Goal: Task Accomplishment & Management: Use online tool/utility

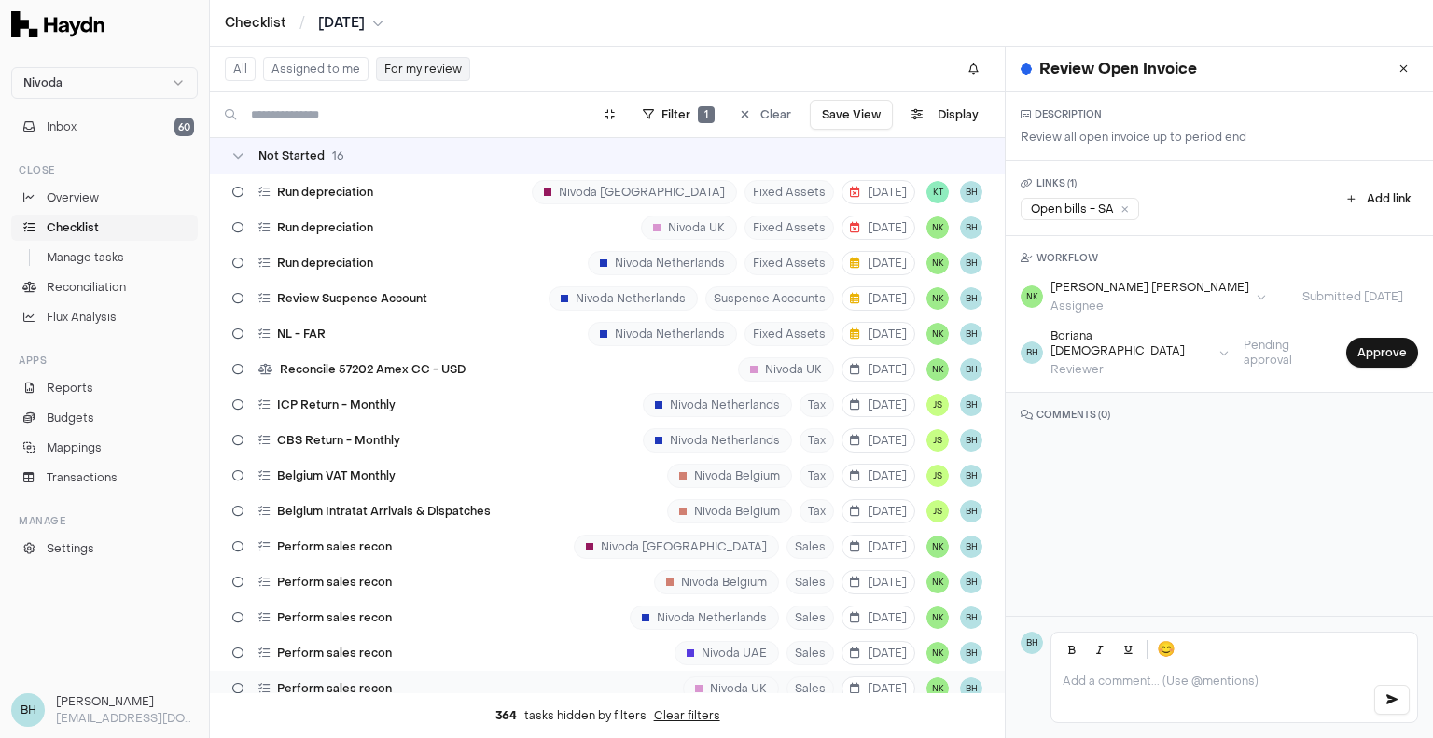
scroll to position [413, 0]
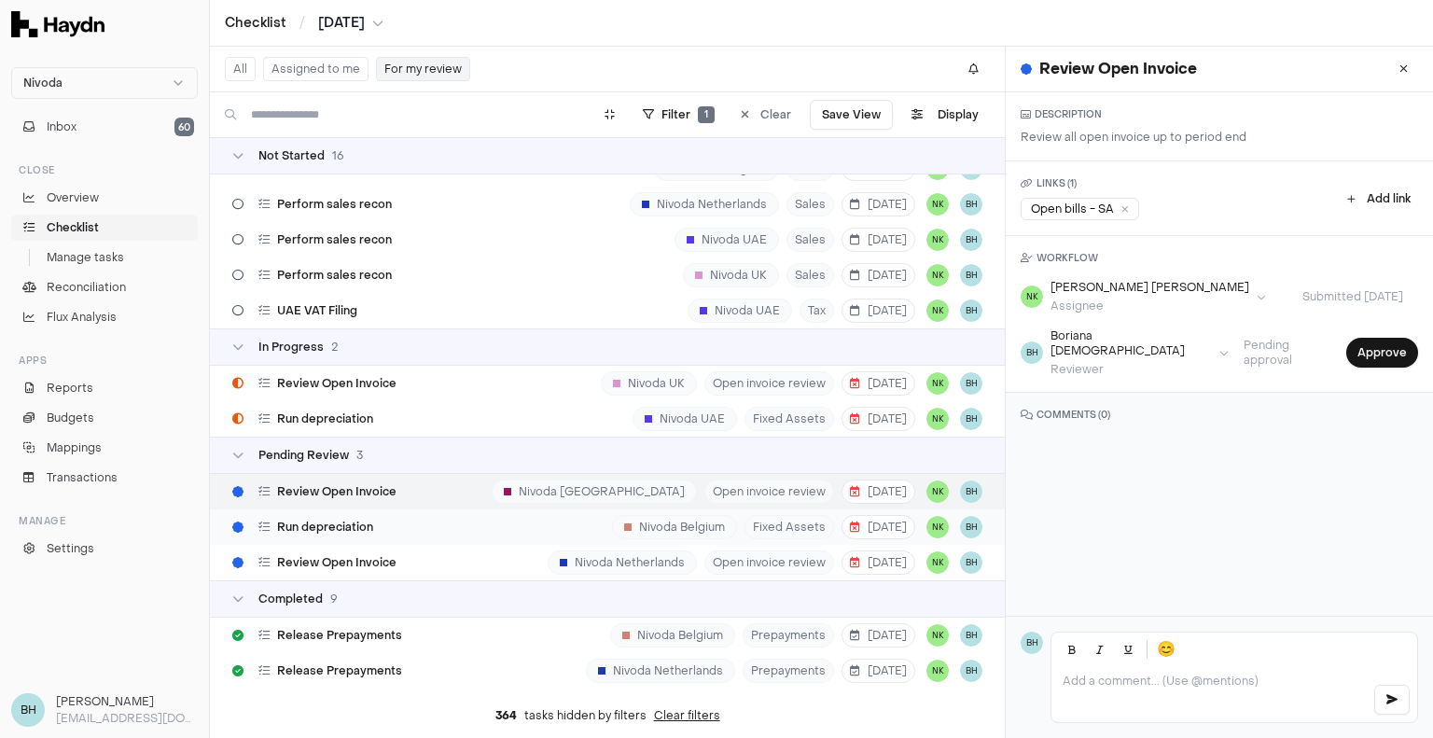
click at [469, 515] on div "Run depreciation Nivoda Belgium Fixed Assets [DATE] NK BH" at bounding box center [607, 526] width 795 height 35
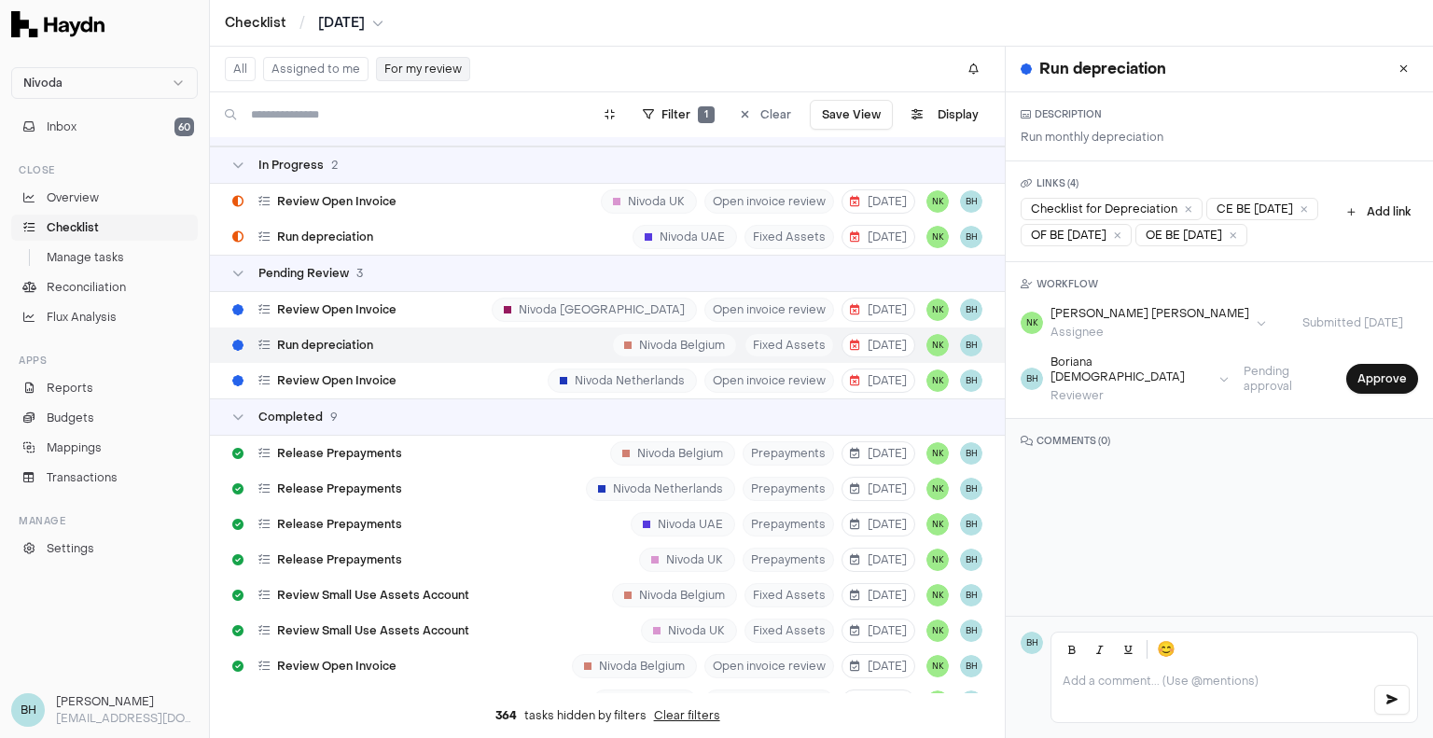
scroll to position [508, 0]
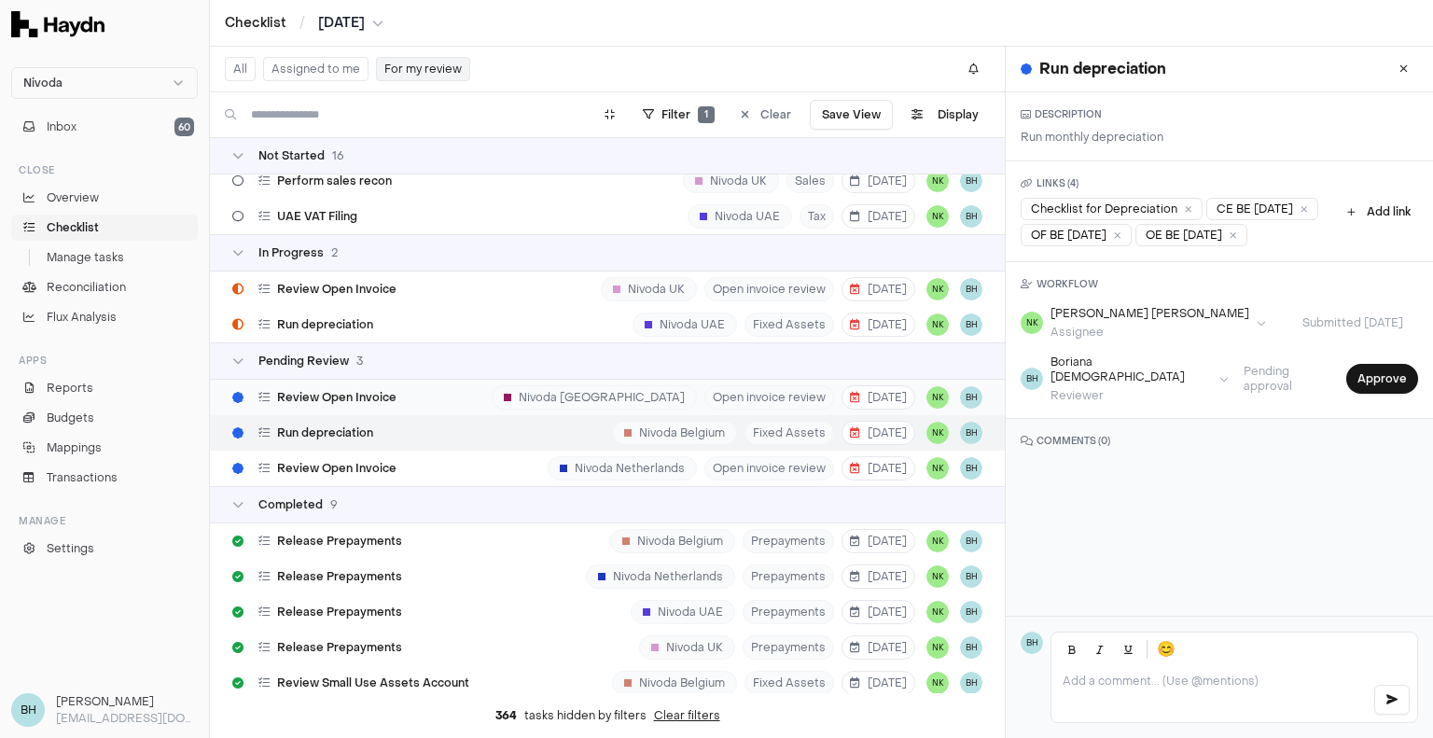
click at [395, 402] on div "Review Open Invoice" at bounding box center [314, 397] width 179 height 35
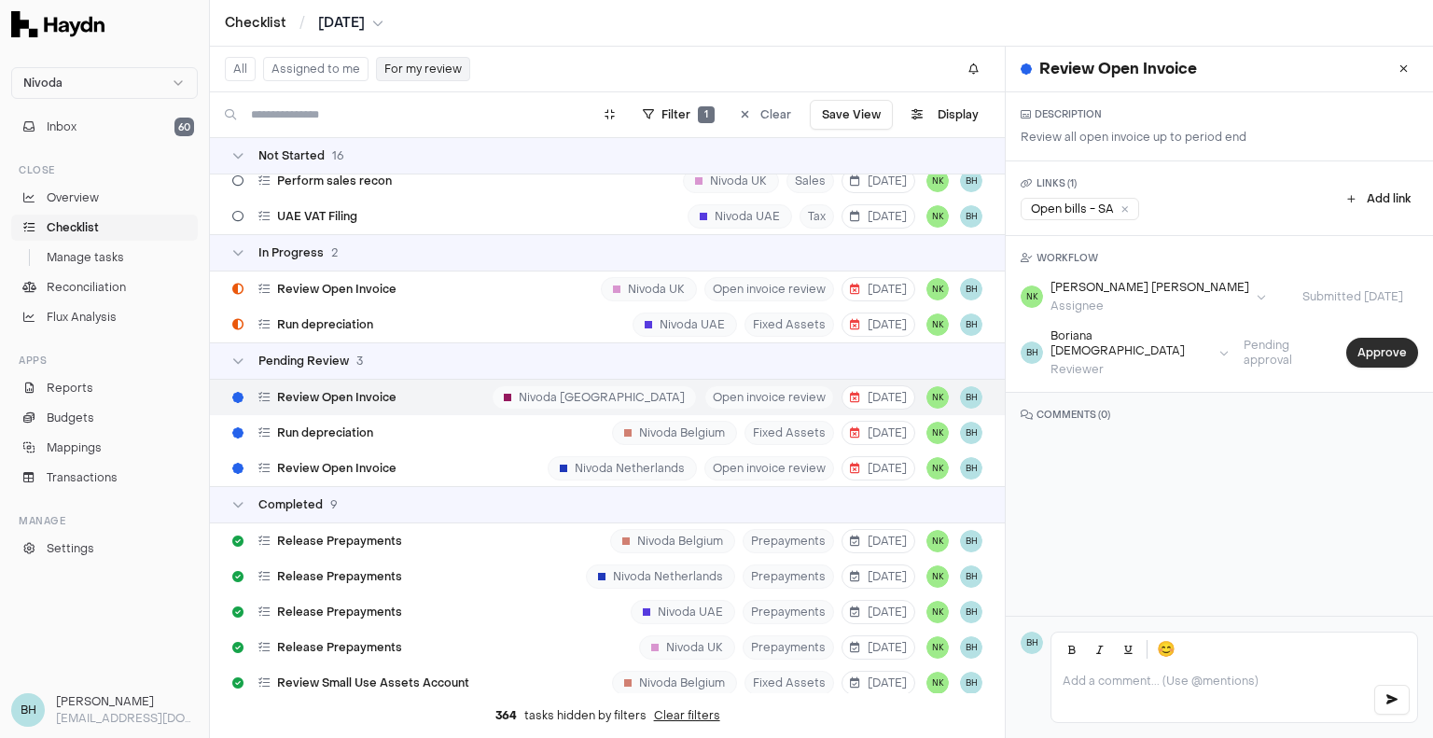
click at [1351, 339] on button "Approve" at bounding box center [1383, 353] width 72 height 30
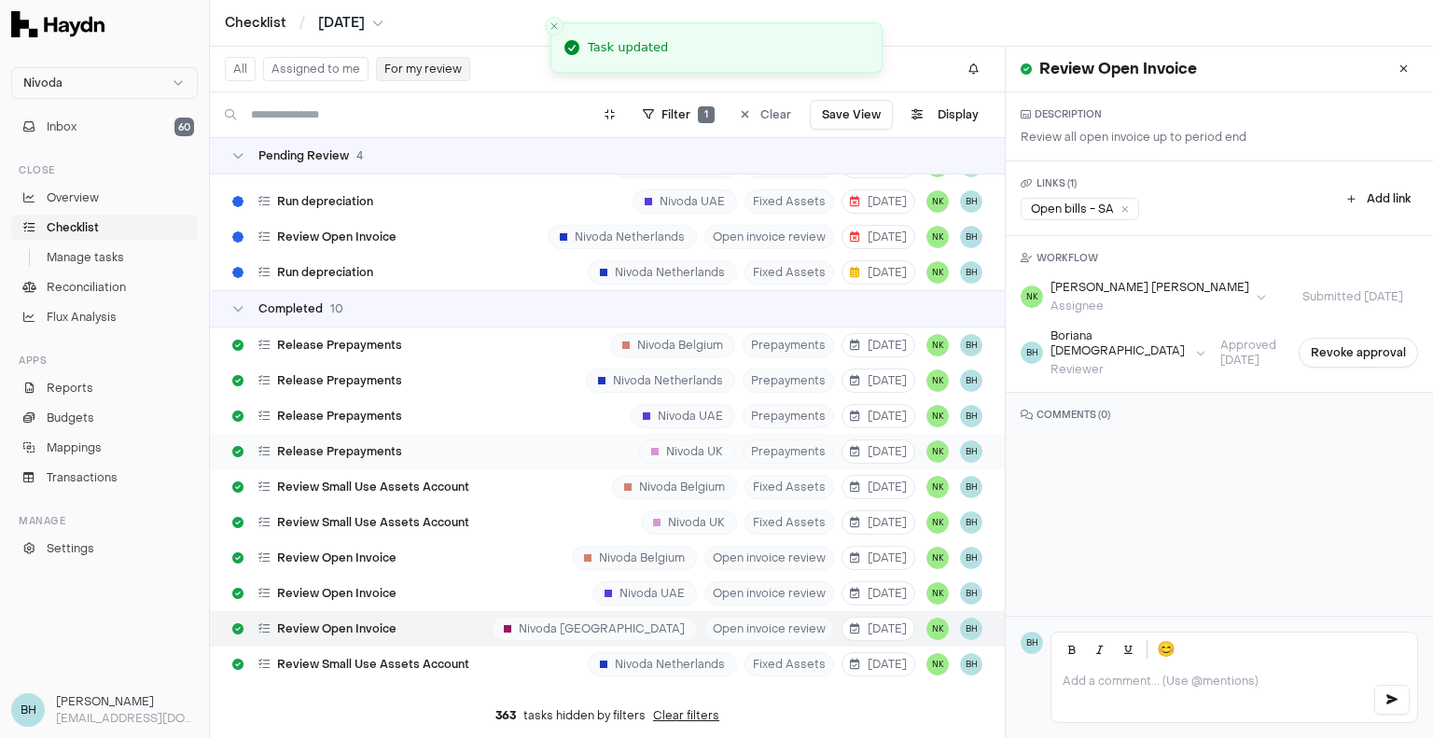
scroll to position [693, 0]
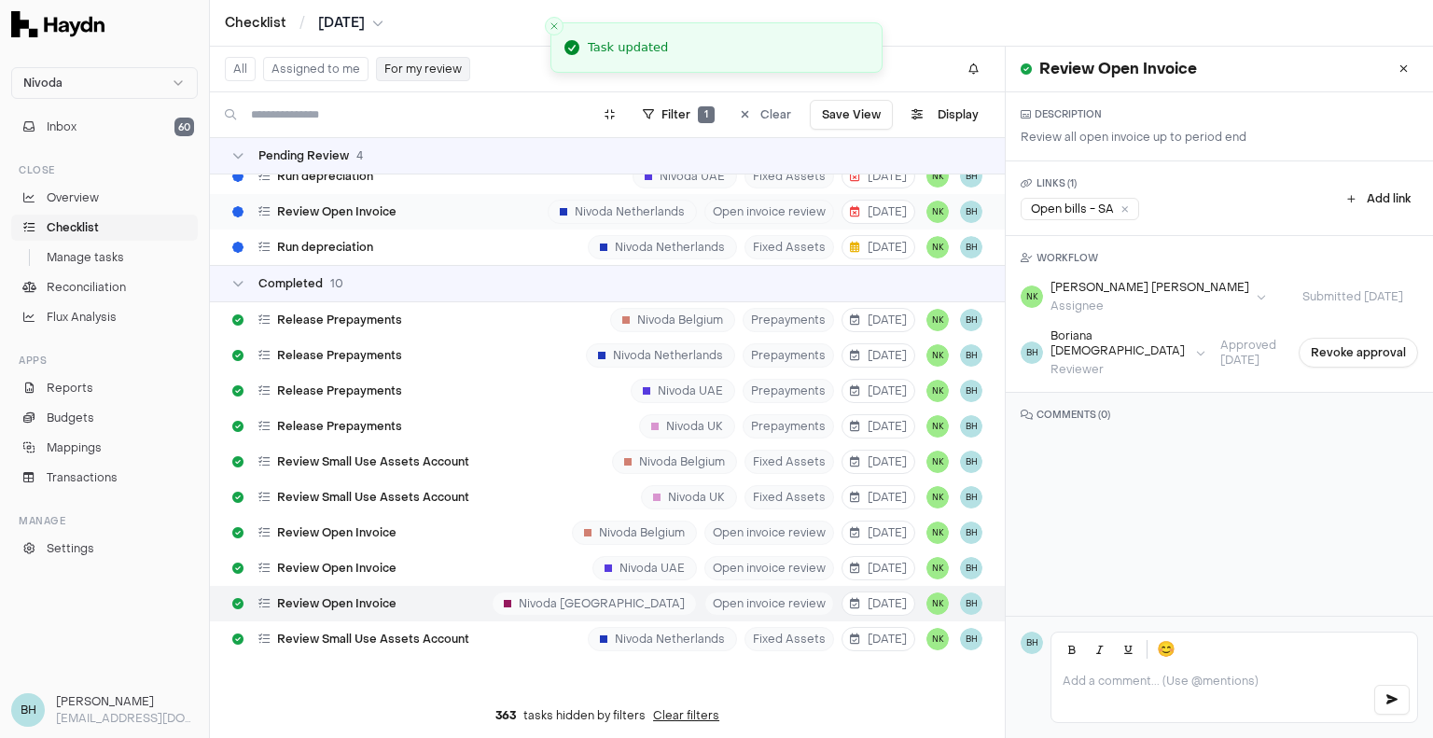
click at [360, 227] on div "Review Open Invoice" at bounding box center [314, 211] width 179 height 35
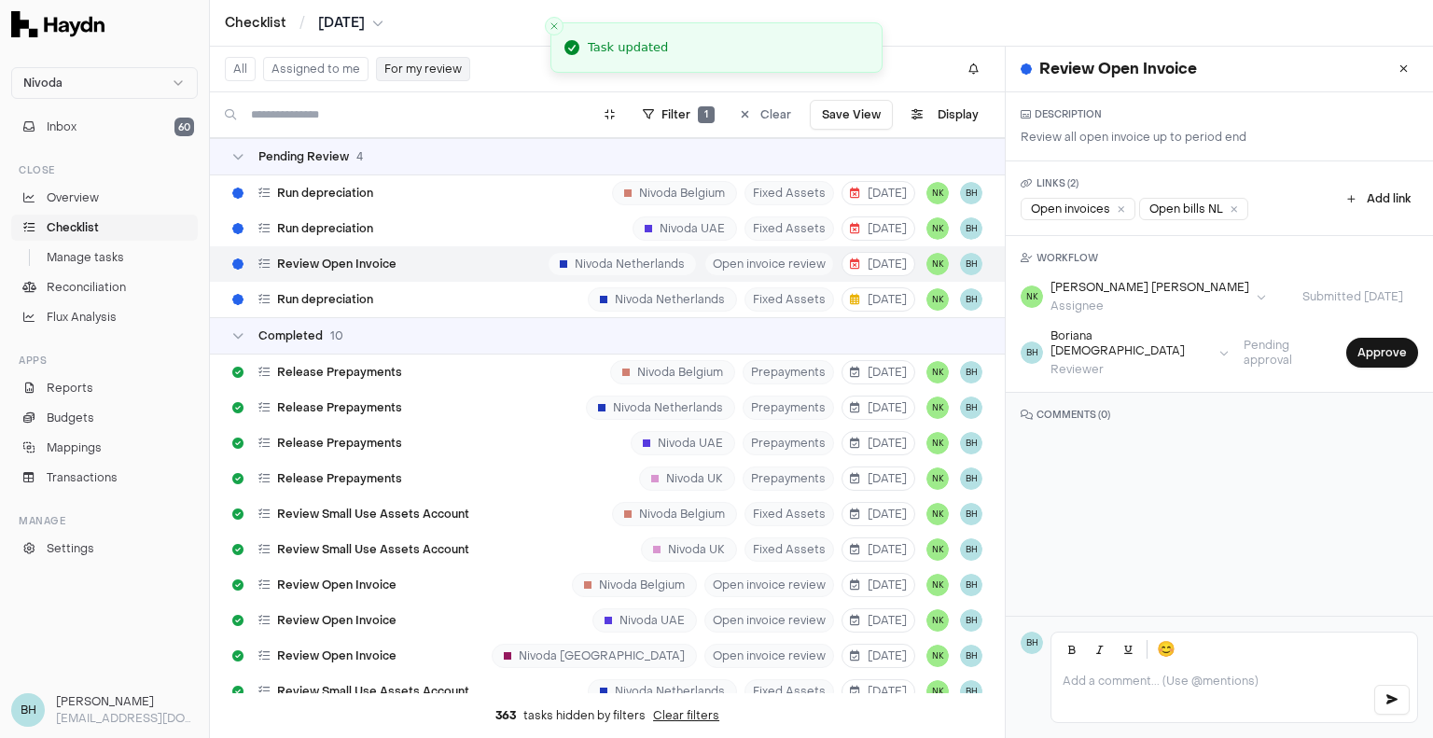
scroll to position [600, 0]
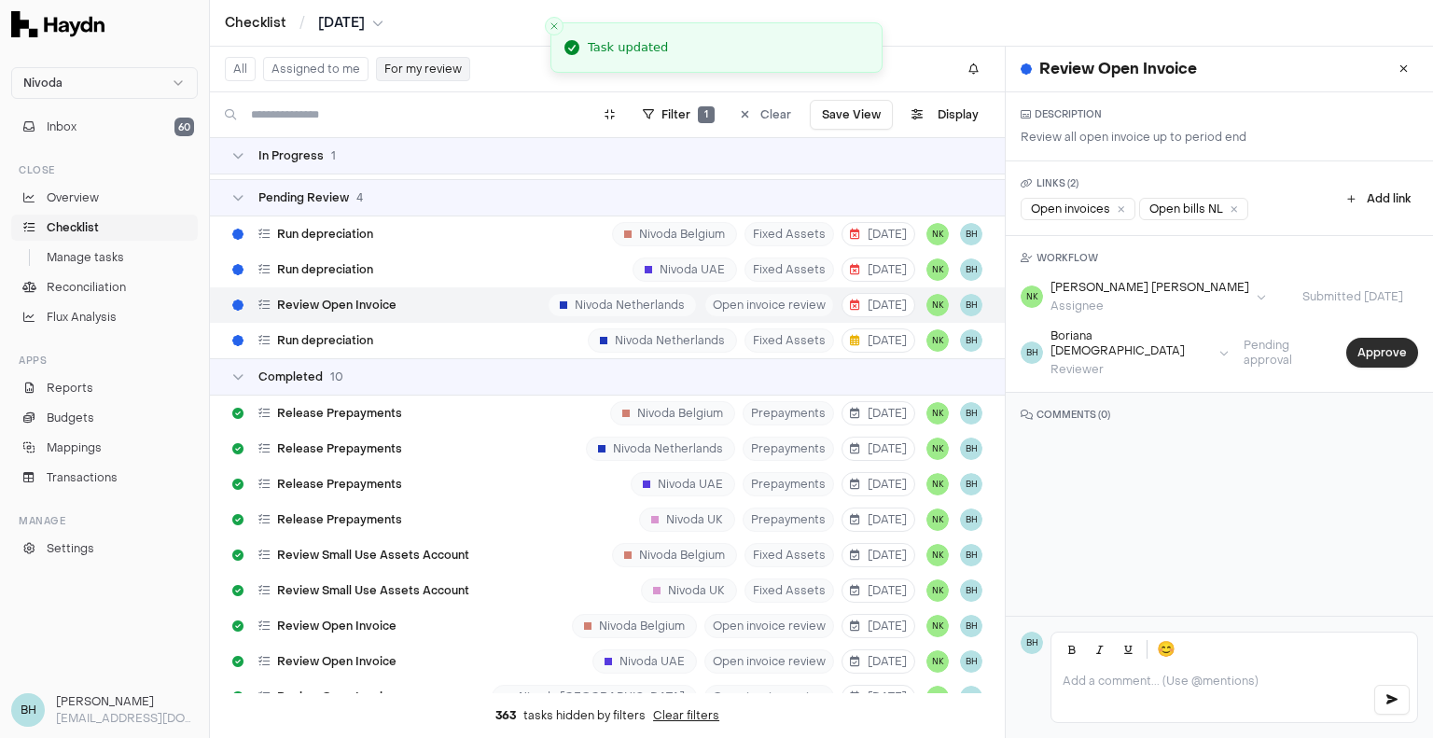
click at [1349, 346] on button "Approve" at bounding box center [1383, 353] width 72 height 30
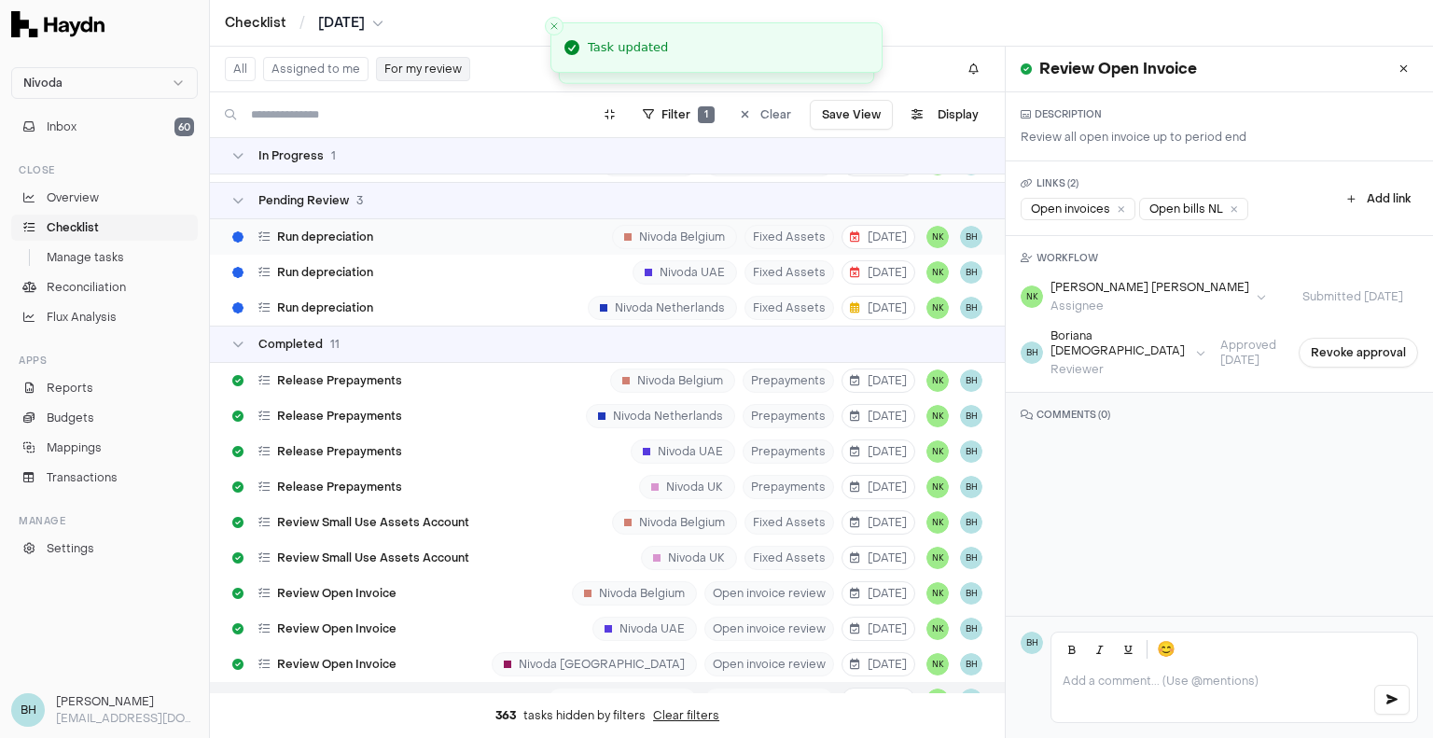
scroll to position [507, 0]
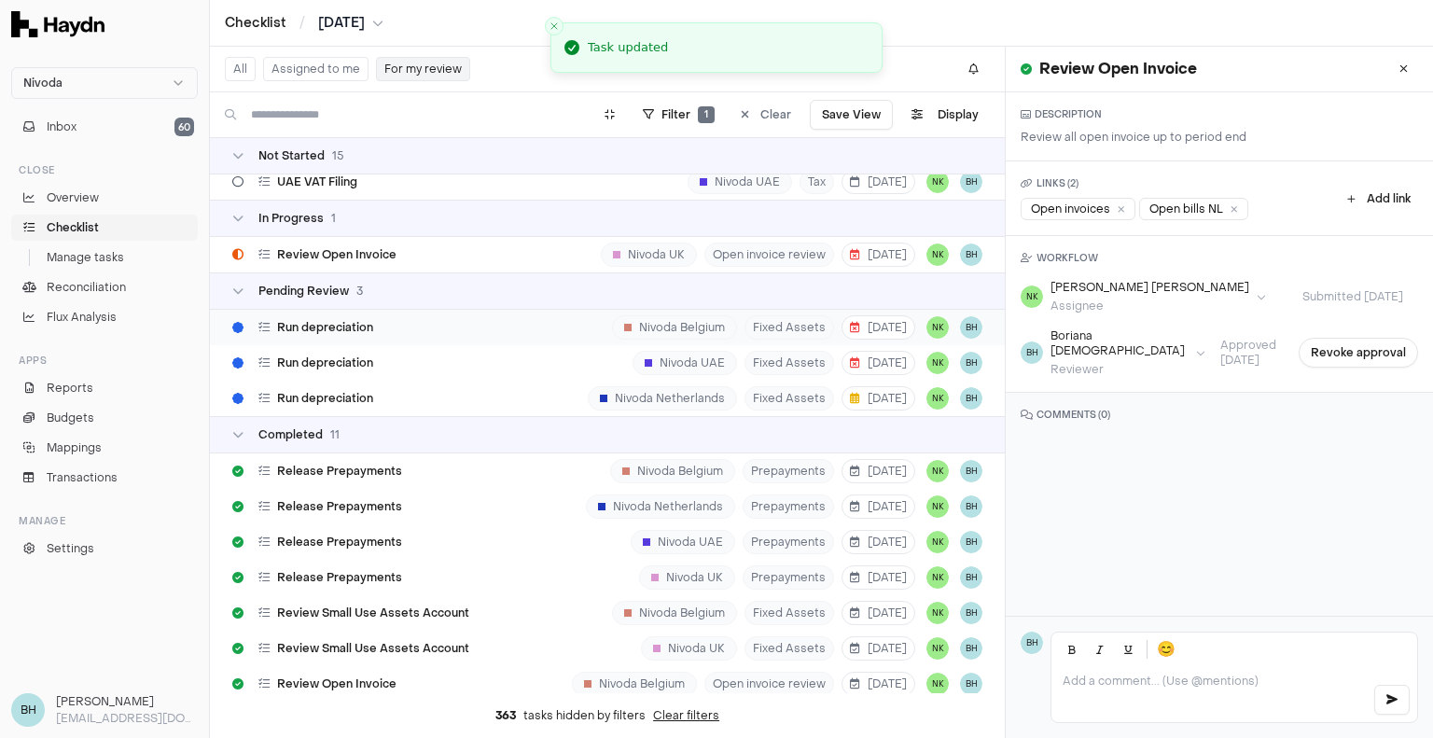
click at [463, 335] on div "Run depreciation Nivoda Belgium Fixed Assets [DATE] NK BH" at bounding box center [607, 327] width 795 height 35
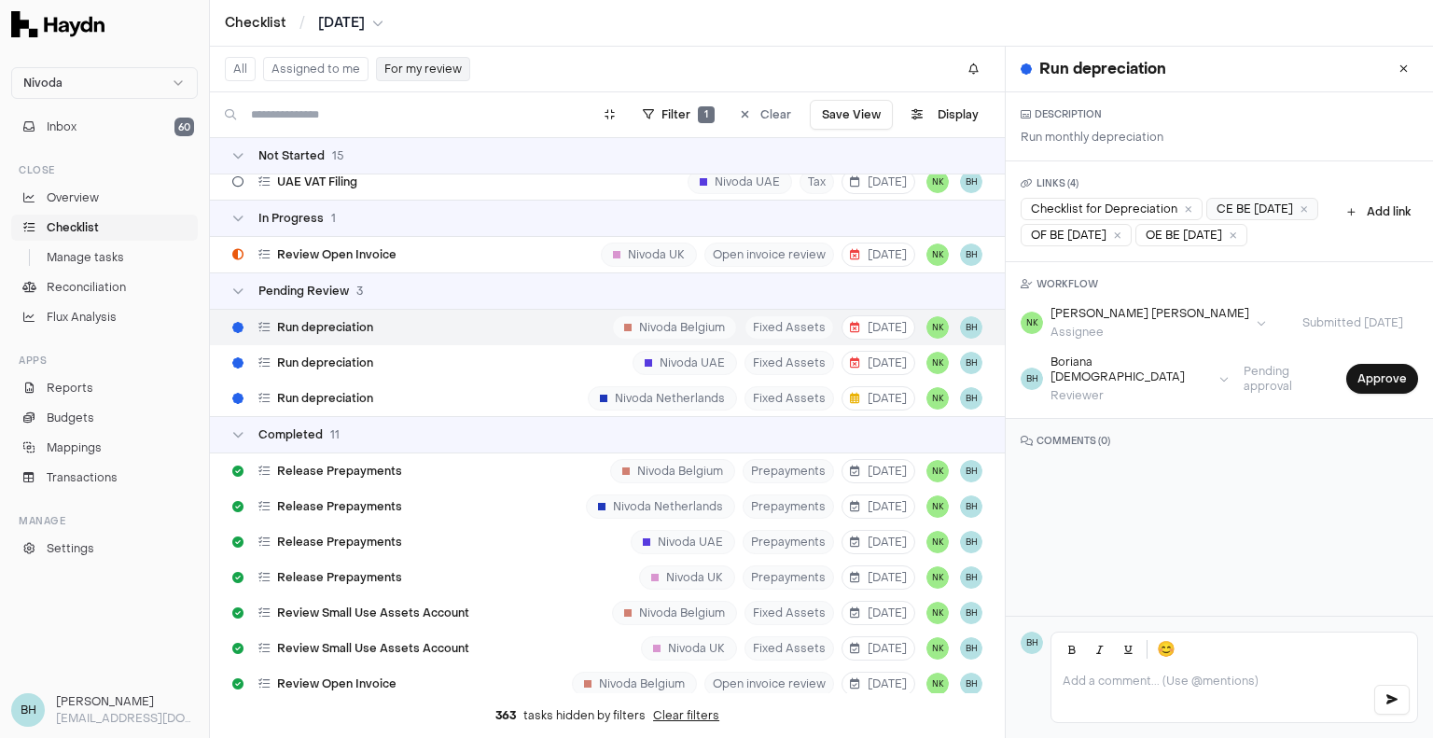
click at [1207, 220] on div "CE BE [DATE]" at bounding box center [1263, 209] width 112 height 22
click at [1373, 394] on button "Approve" at bounding box center [1383, 379] width 72 height 30
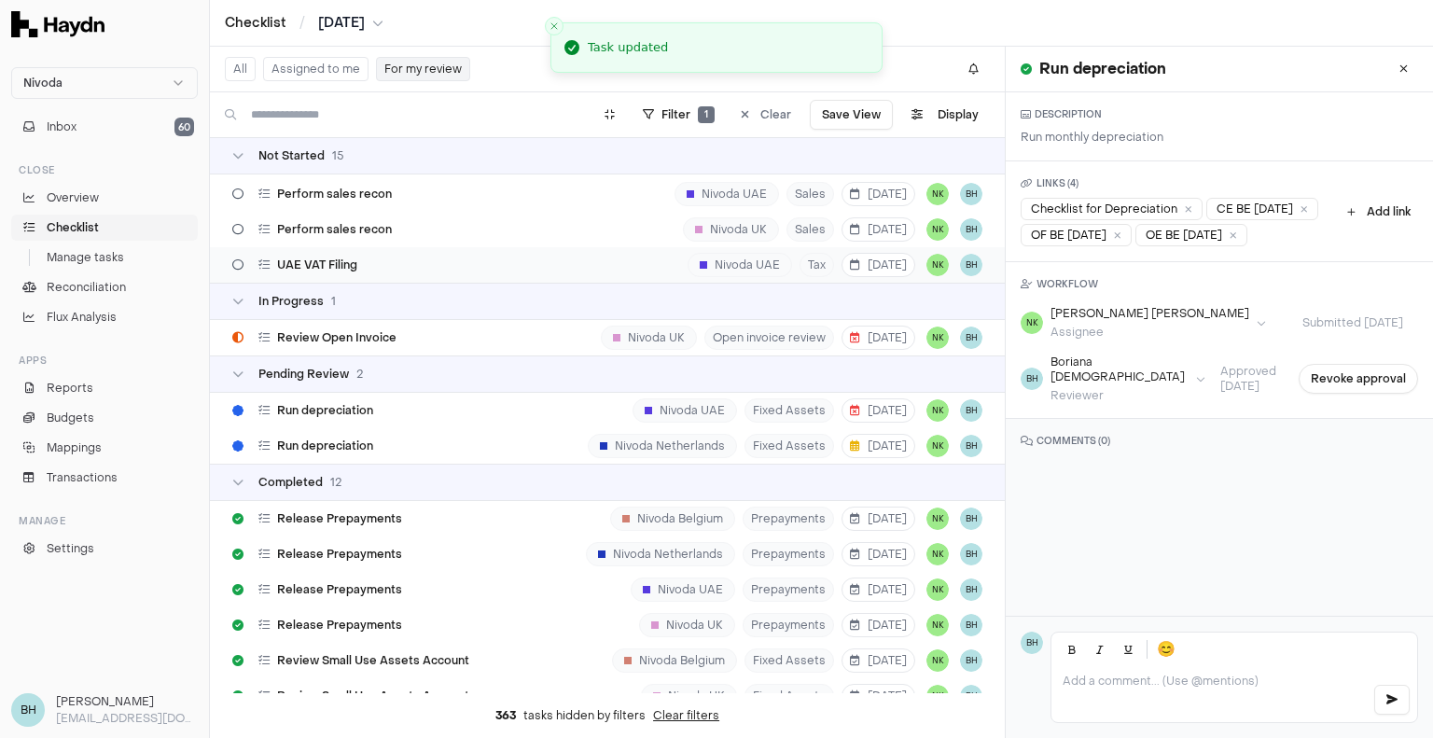
scroll to position [413, 0]
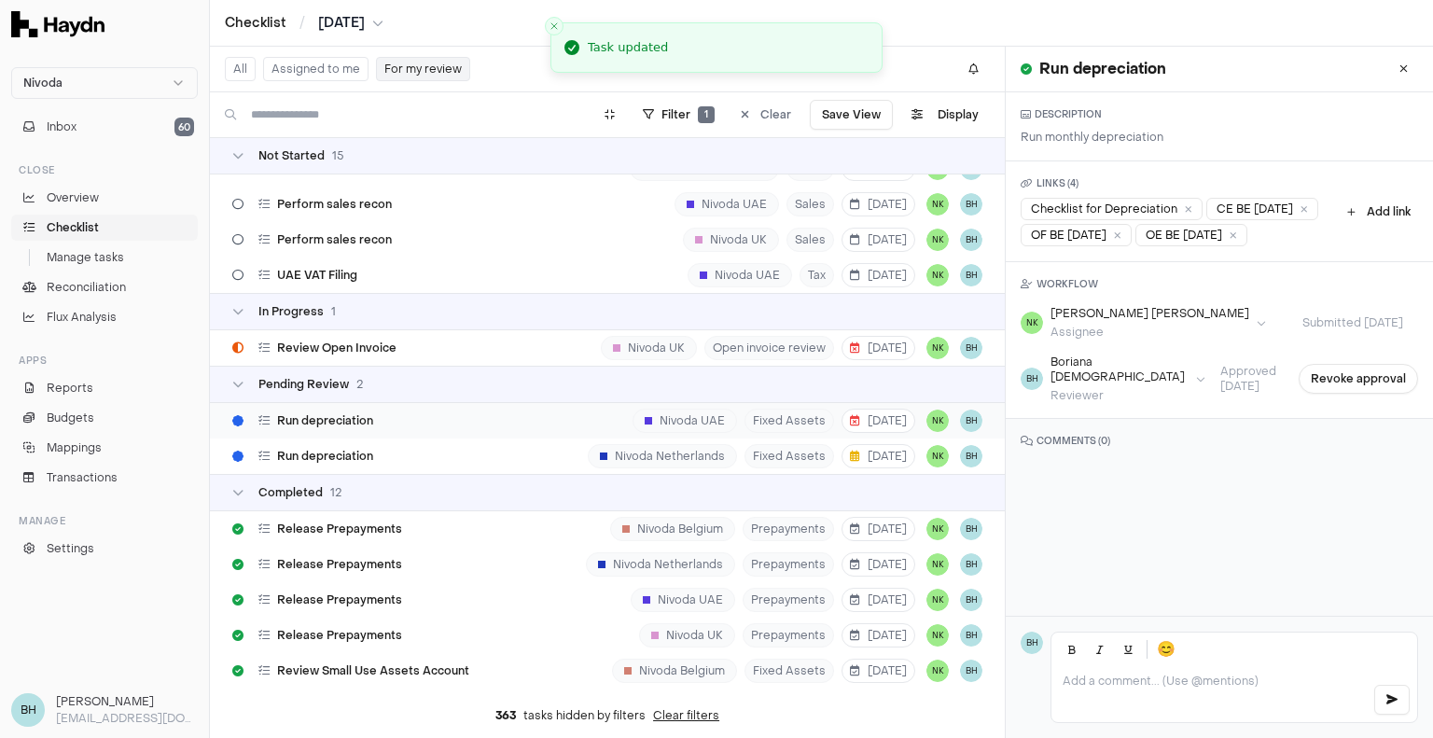
click at [397, 420] on div "Run depreciation Nivoda UAE Fixed Assets [DATE] NK BH" at bounding box center [607, 420] width 795 height 35
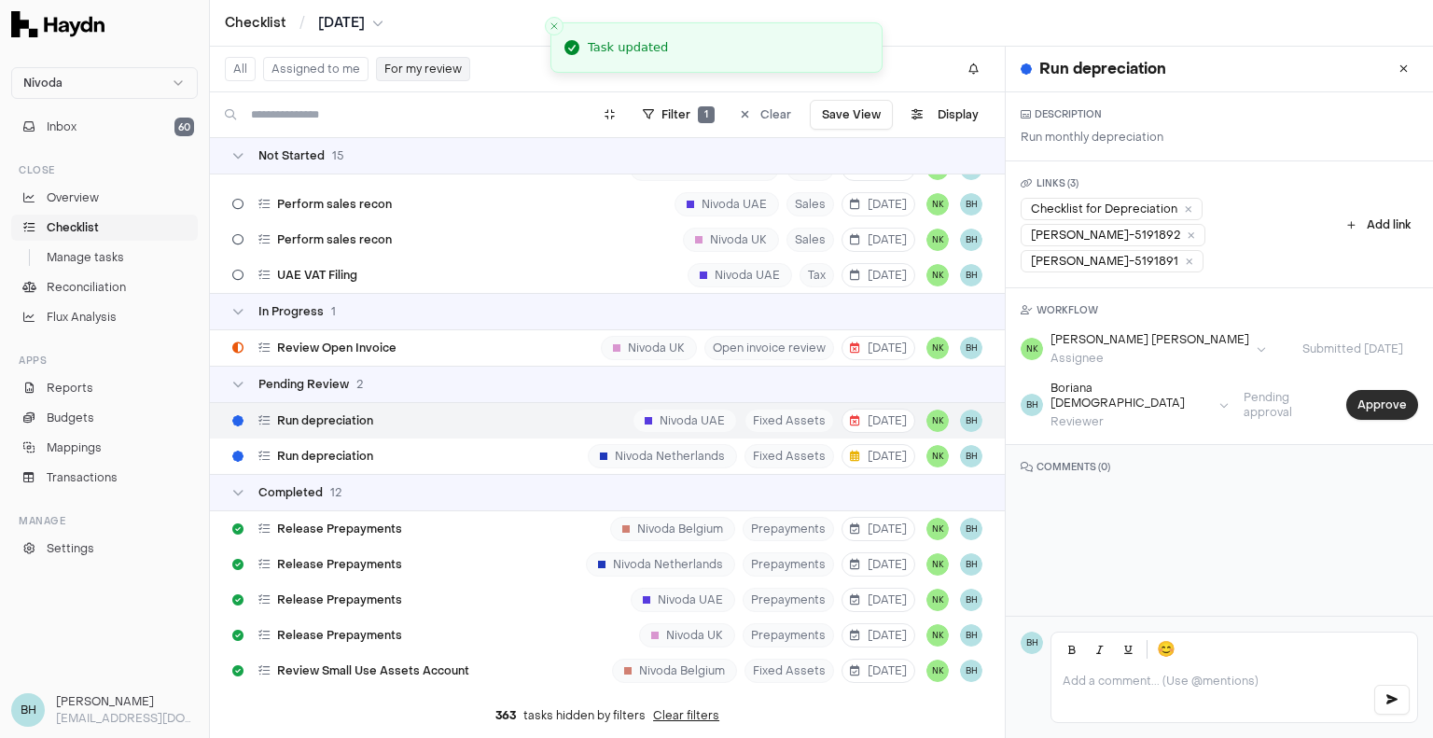
click at [1351, 390] on button "Approve" at bounding box center [1383, 405] width 72 height 30
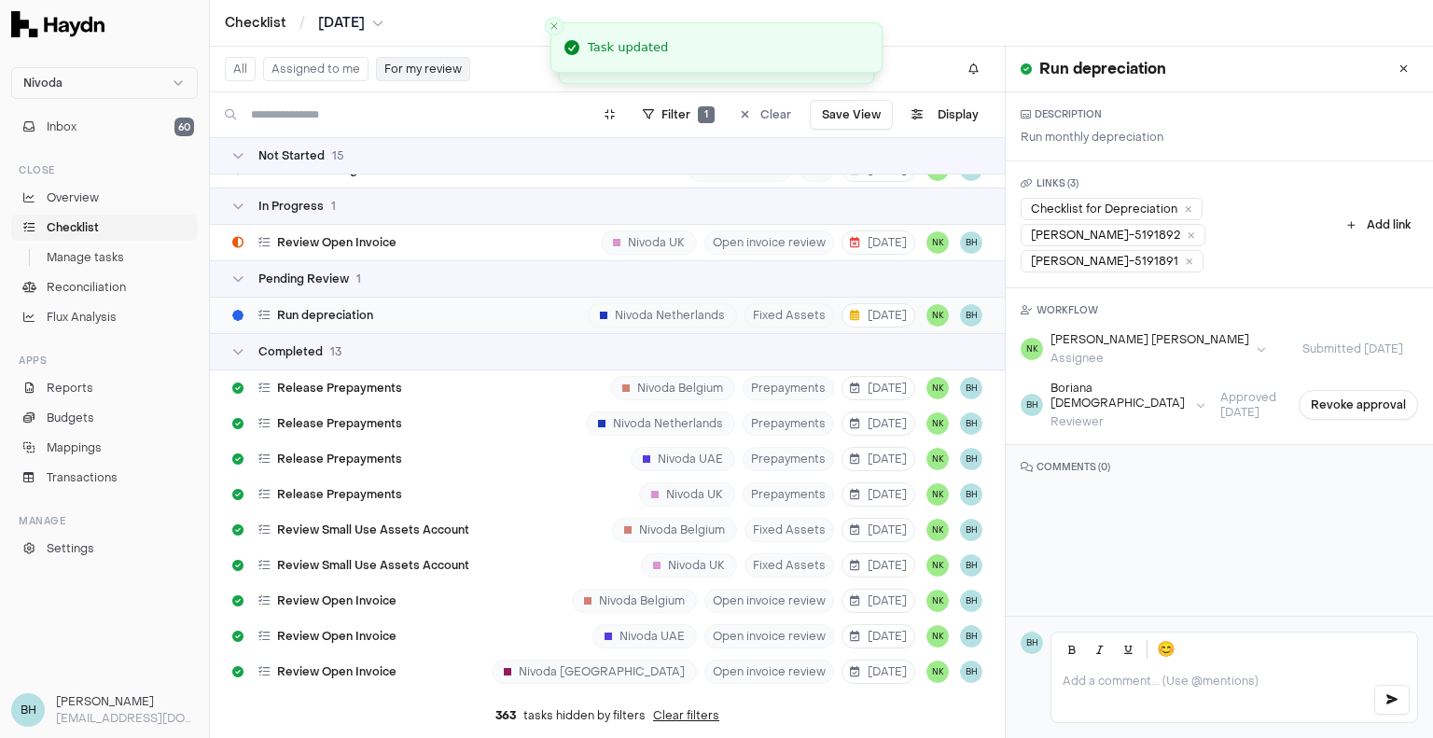
scroll to position [507, 0]
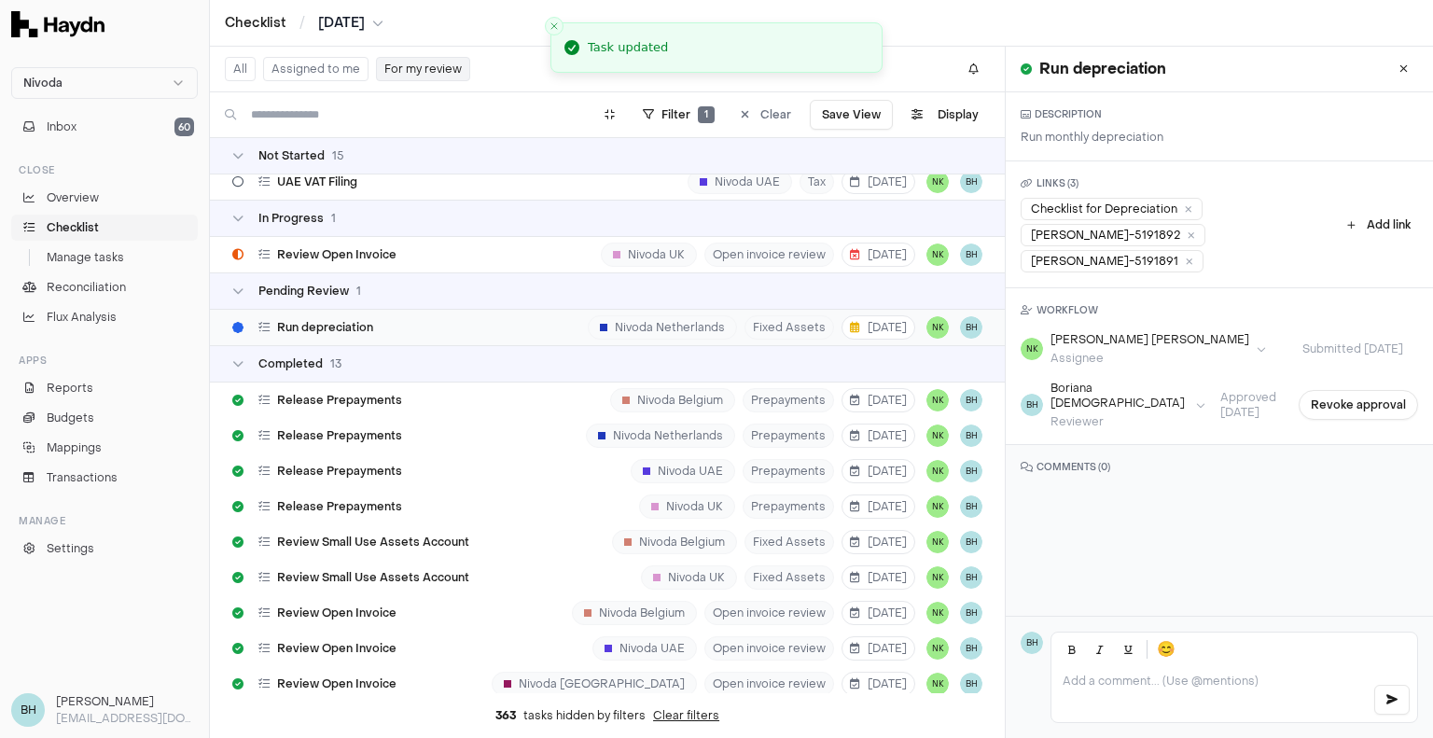
click at [469, 327] on div "Run depreciation Nivoda Netherlands Fixed Assets [DATE] NK BH" at bounding box center [607, 327] width 795 height 35
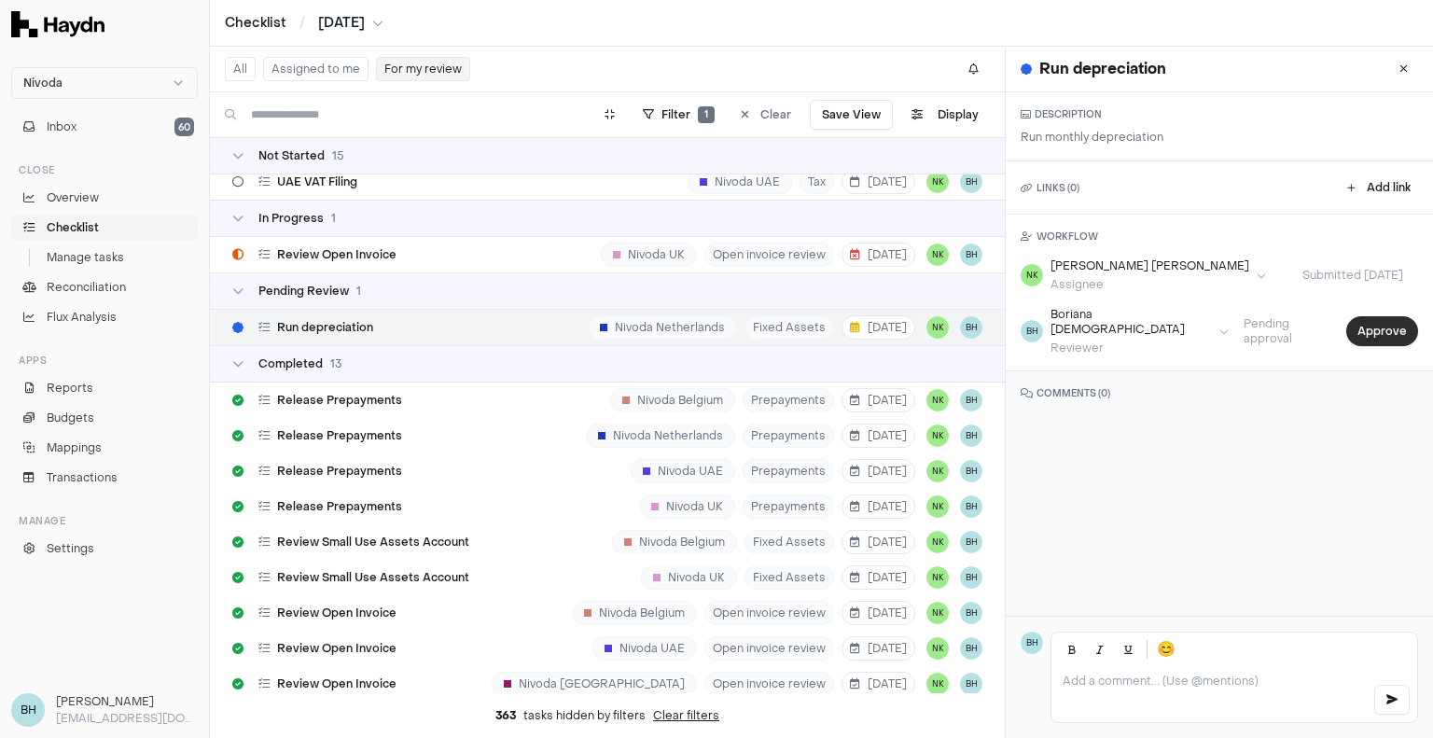
click at [1354, 330] on button "Approve" at bounding box center [1383, 331] width 72 height 30
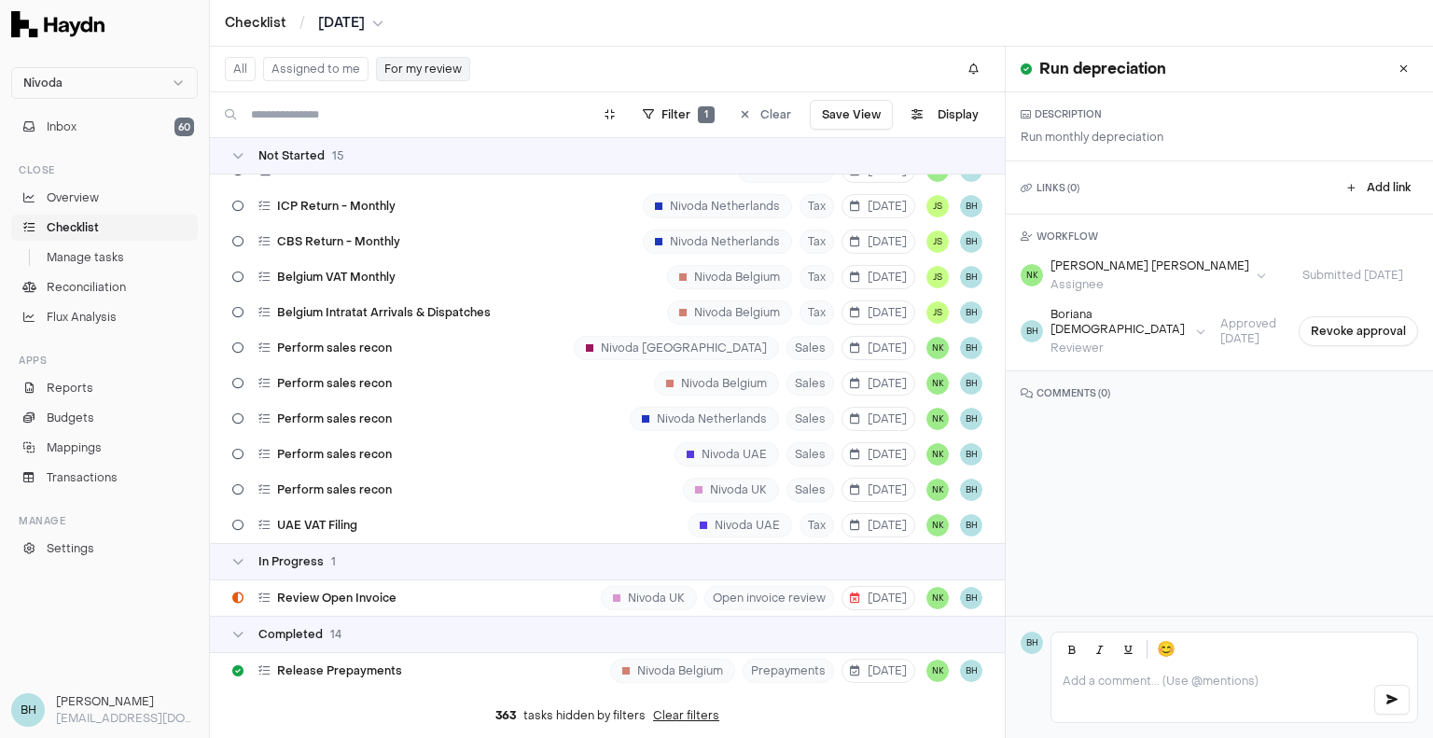
scroll to position [280, 0]
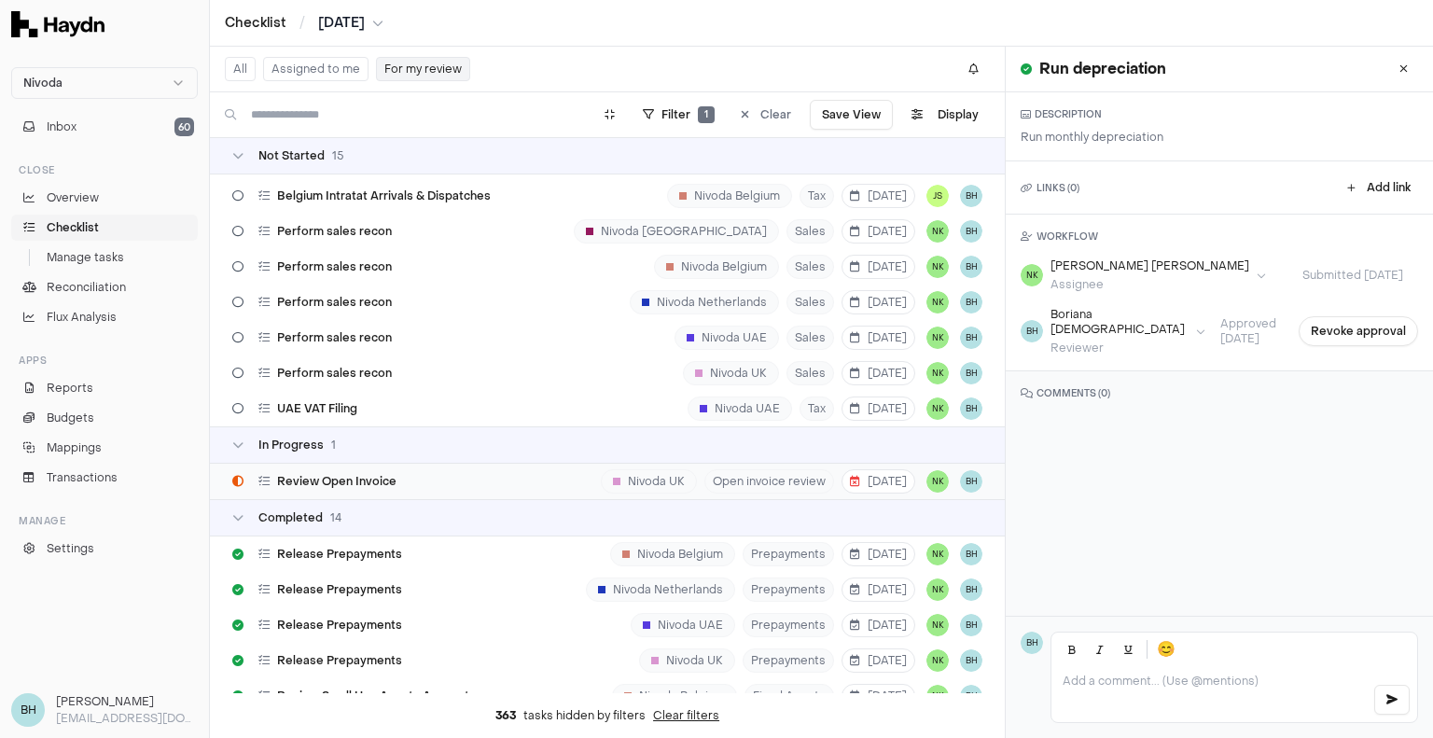
click at [446, 473] on div "Review Open Invoice Nivoda UK Open invoice review [DATE] NK BH" at bounding box center [607, 481] width 795 height 35
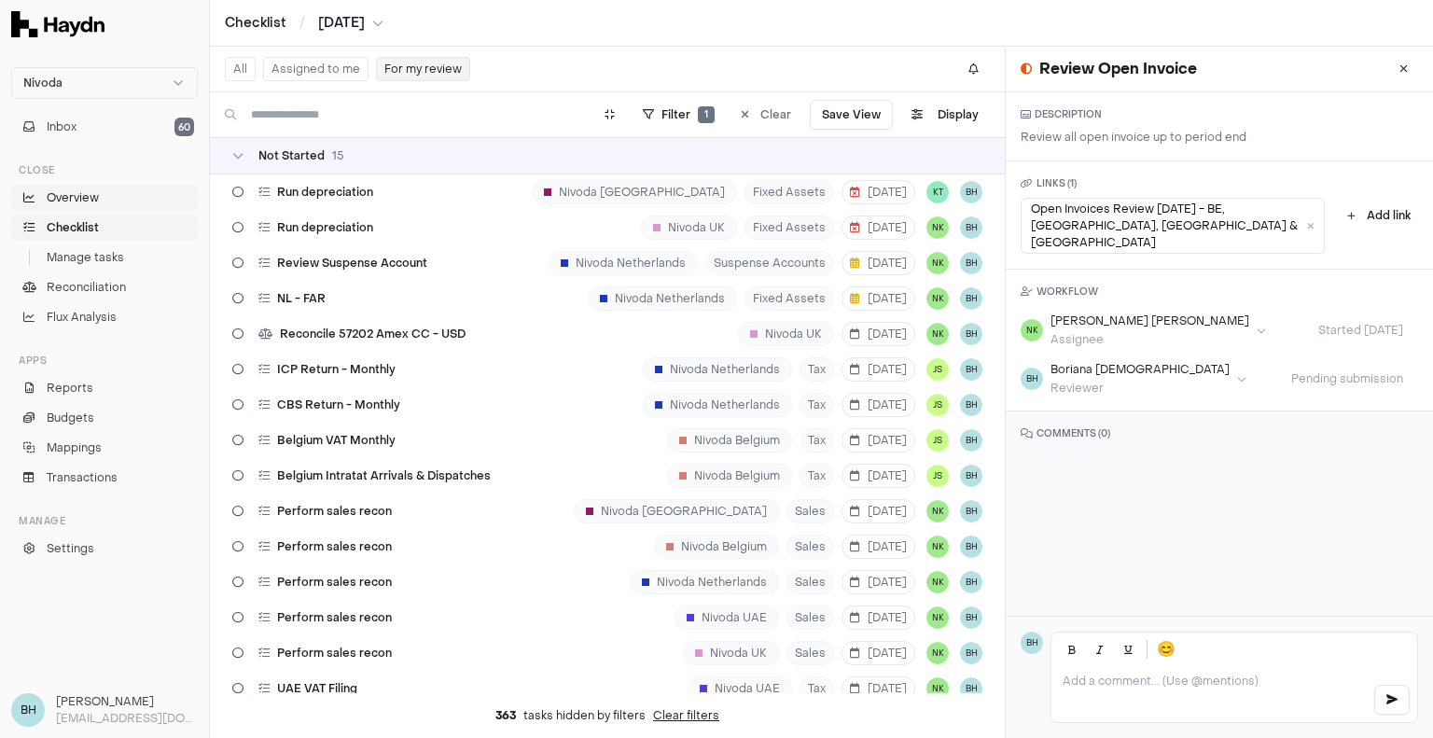
click at [58, 190] on span "Overview" at bounding box center [73, 197] width 52 height 17
